Goal: Task Accomplishment & Management: Manage account settings

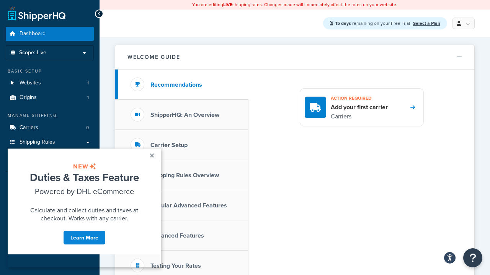
click at [462, 23] on link at bounding box center [463, 23] width 22 height 11
click at [0, 0] on span "My Profile" at bounding box center [0, 0] width 0 height 0
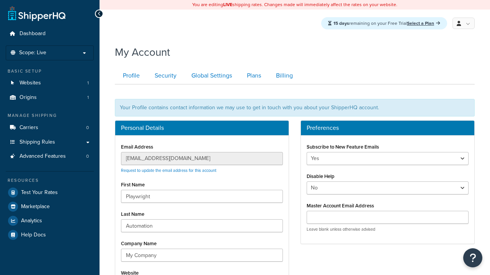
scroll to position [85, 0]
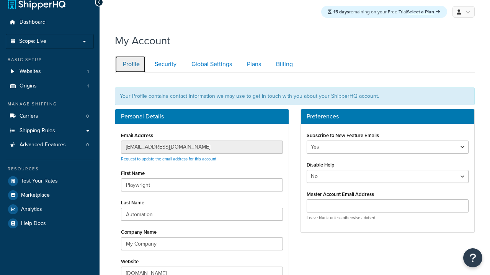
click at [130, 73] on link "Profile" at bounding box center [130, 64] width 31 height 17
